Goal: Task Accomplishment & Management: Manage account settings

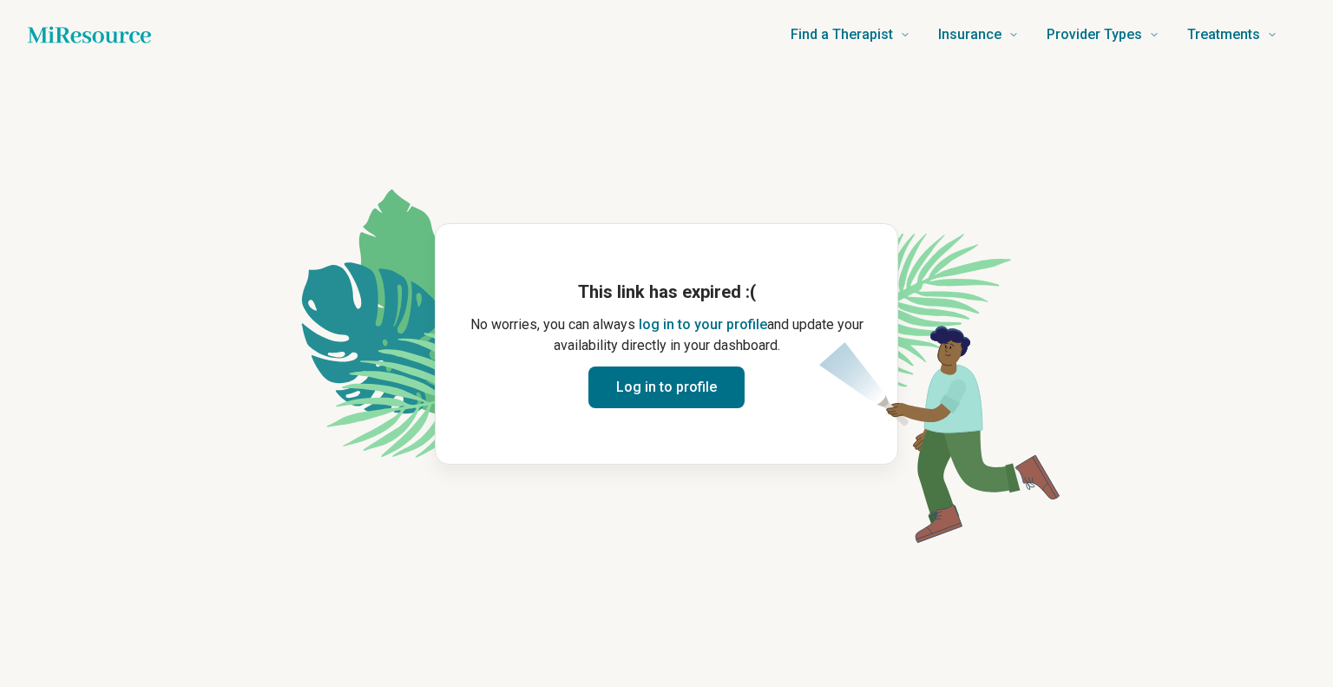
click at [647, 387] on button "Log in to profile" at bounding box center [666, 387] width 156 height 42
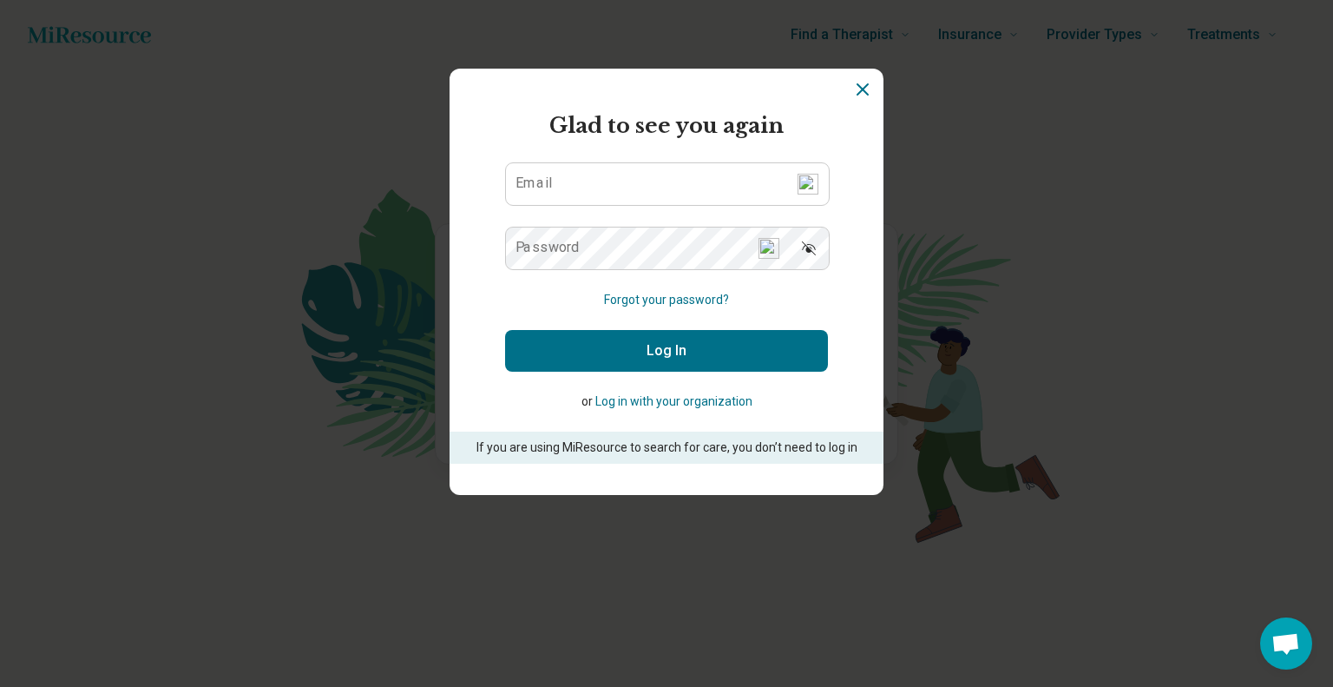
click at [812, 187] on img "Login Dialog" at bounding box center [808, 184] width 21 height 21
click at [808, 185] on img "Login Dialog" at bounding box center [808, 184] width 21 height 21
type input "**********"
click at [670, 350] on button "Log In" at bounding box center [666, 351] width 323 height 42
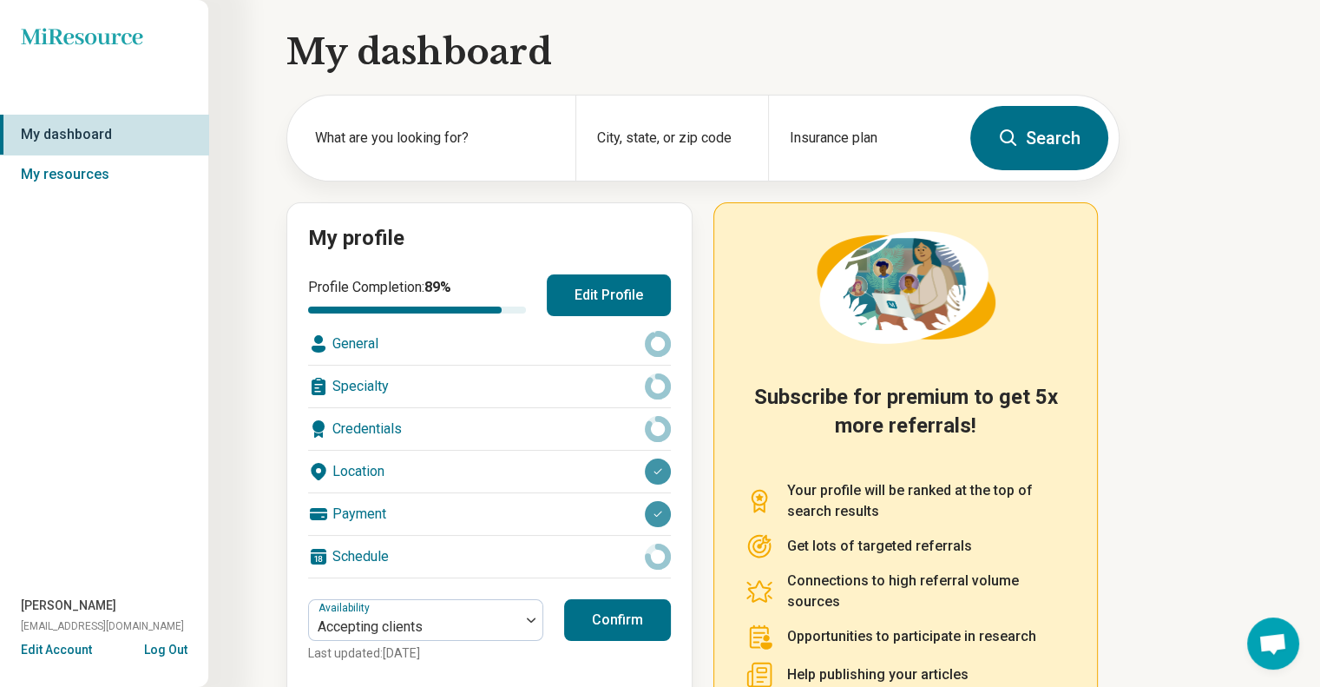
click at [609, 625] on button "Confirm" at bounding box center [617, 620] width 107 height 42
click at [654, 434] on circle at bounding box center [657, 428] width 20 height 20
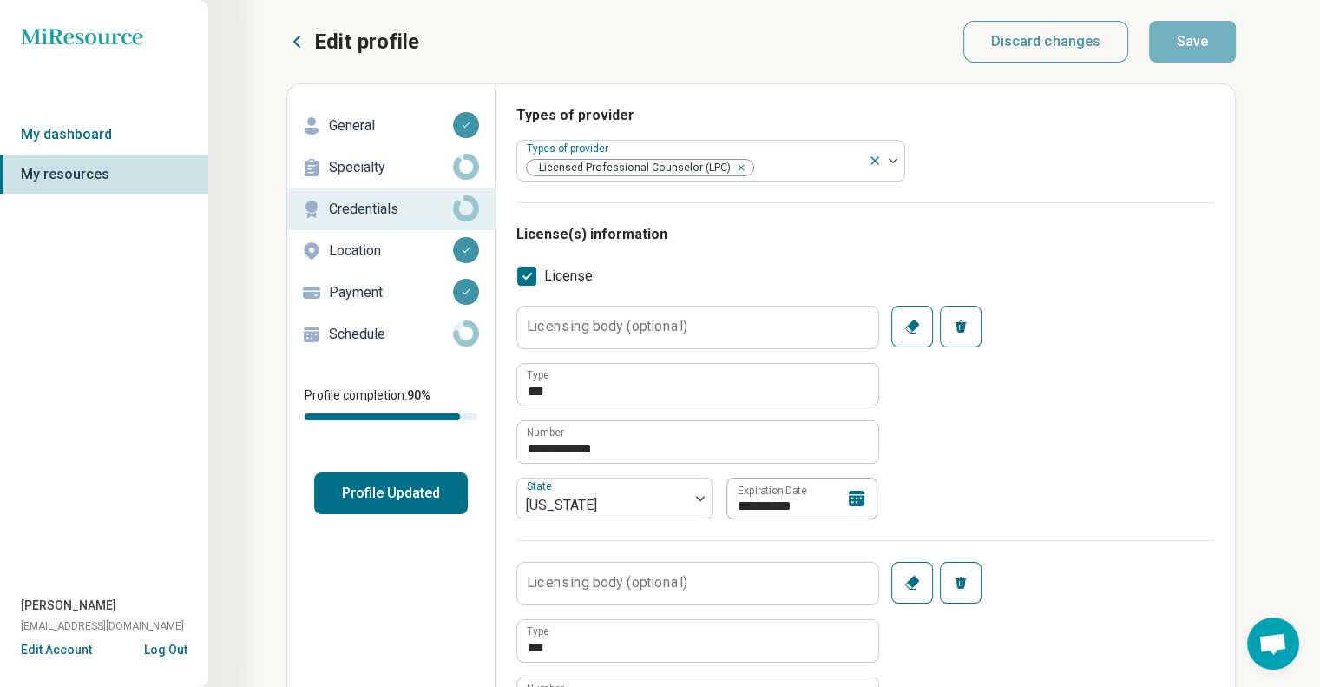
type textarea "*"
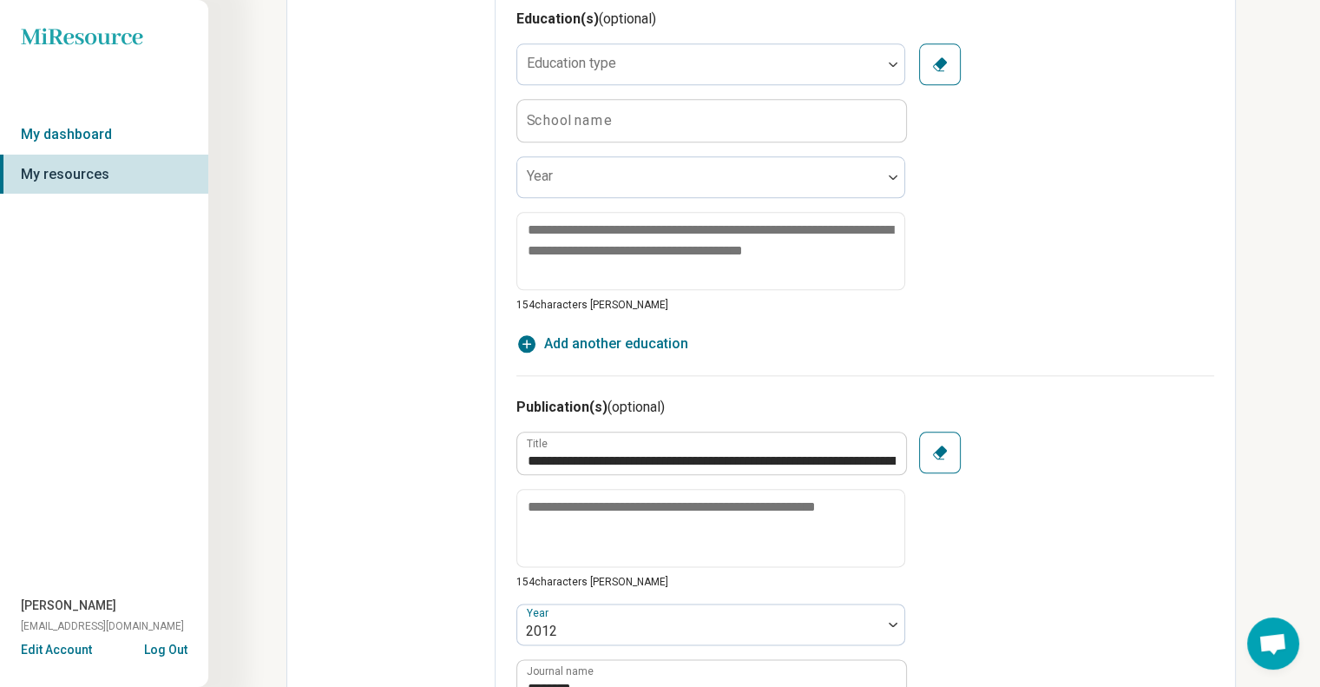
scroll to position [1914, 0]
